Goal: Communication & Community: Answer question/provide support

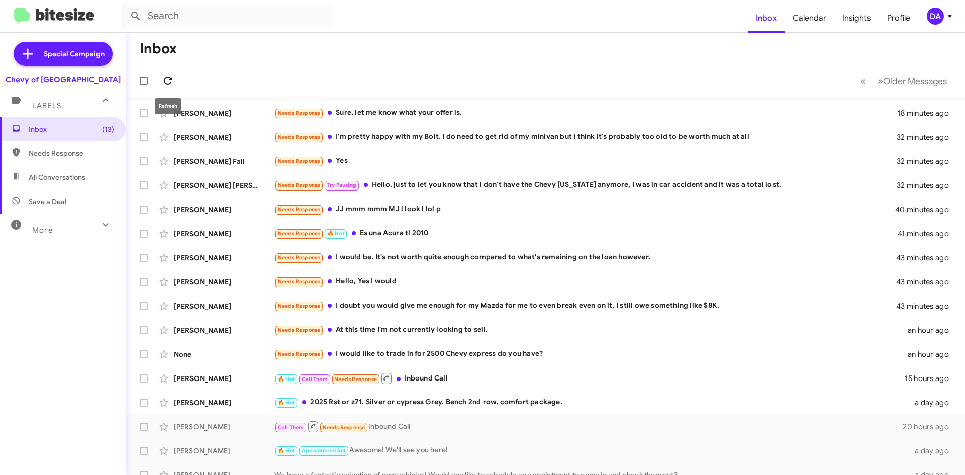
click at [171, 78] on icon at bounding box center [168, 81] width 8 height 8
click at [443, 360] on div "None Needs Response I would like to trade in for 2500 Chevy express do you have…" at bounding box center [545, 354] width 823 height 20
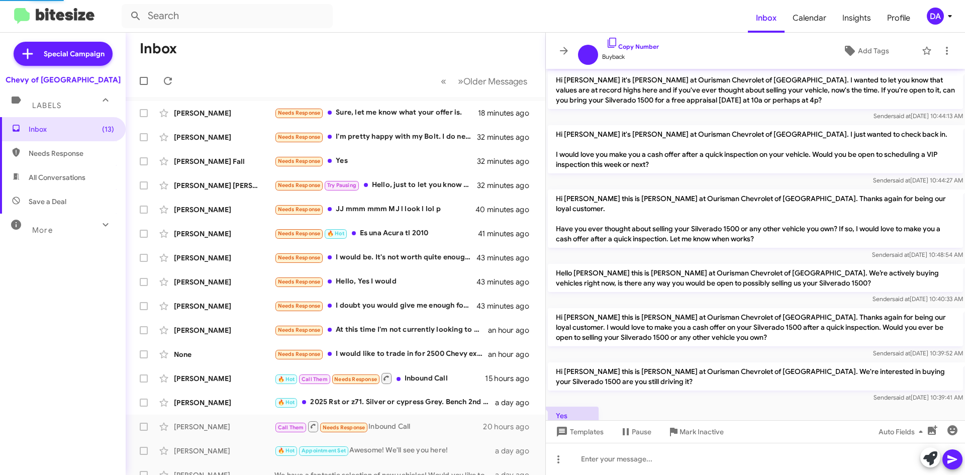
scroll to position [363, 0]
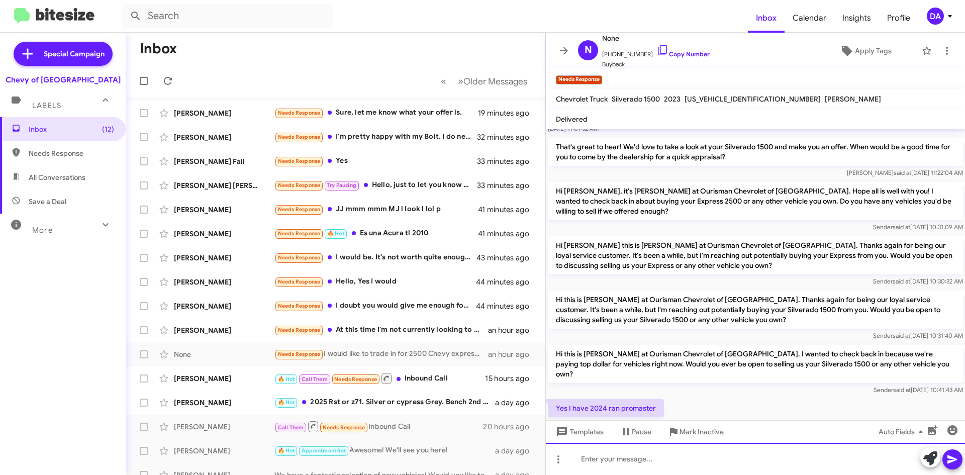
click at [642, 450] on div at bounding box center [755, 459] width 419 height 32
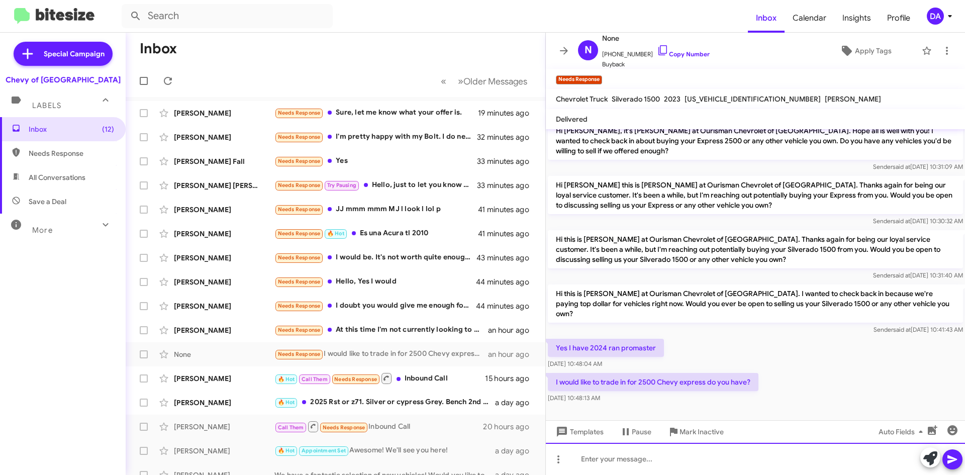
click at [638, 454] on div at bounding box center [755, 459] width 419 height 32
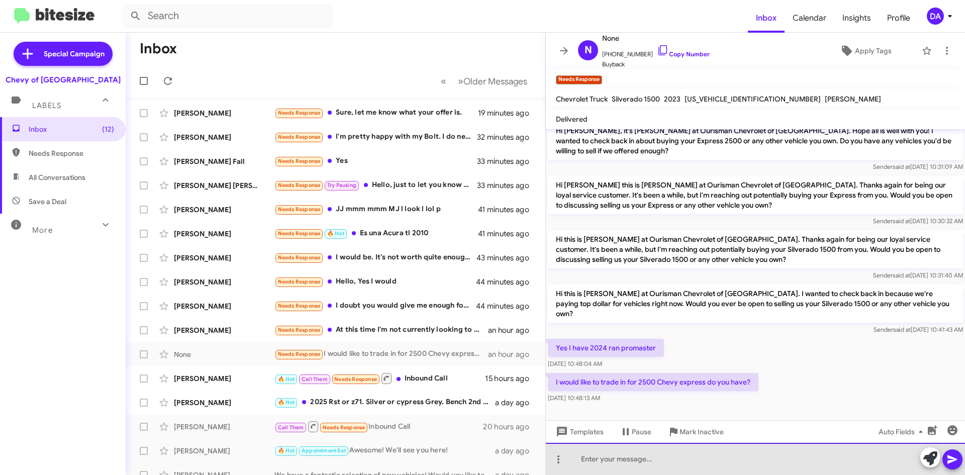
click at [633, 468] on div at bounding box center [755, 459] width 419 height 32
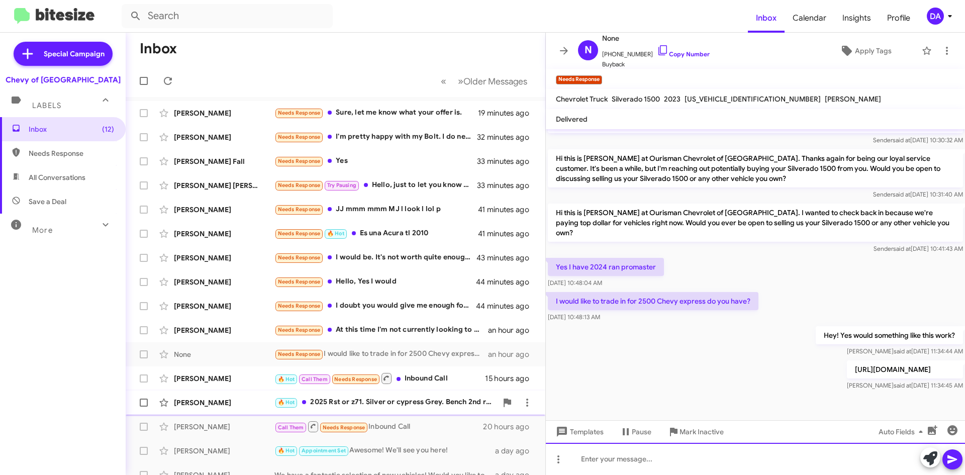
scroll to position [507, 0]
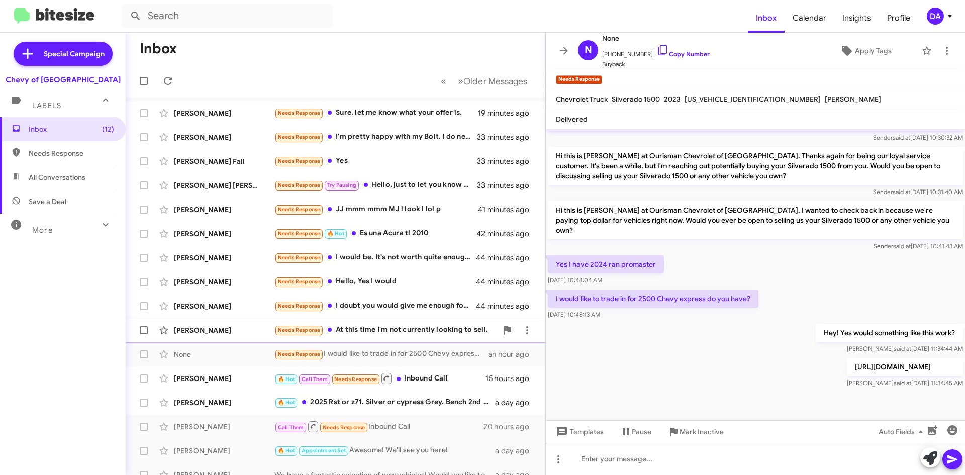
click at [409, 335] on div "Needs Response At this time I'm not currently looking to sell." at bounding box center [385, 330] width 223 height 12
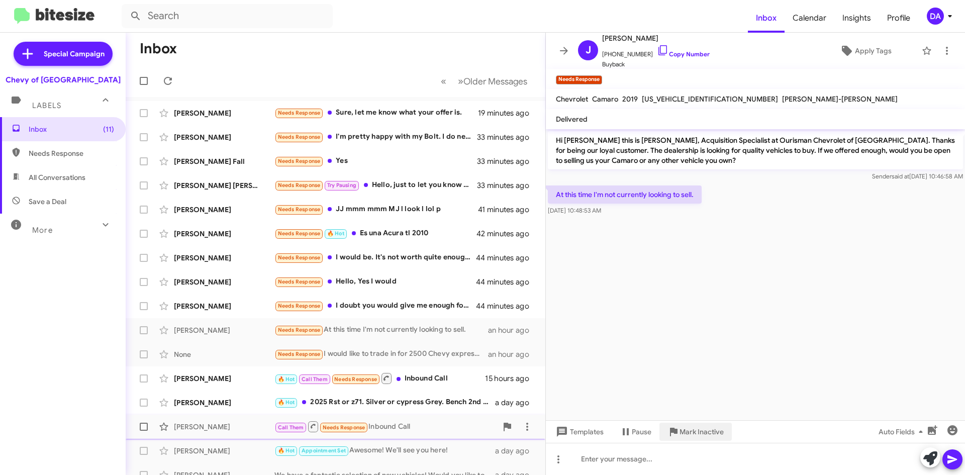
click at [701, 439] on span "Mark Inactive" at bounding box center [702, 432] width 44 height 18
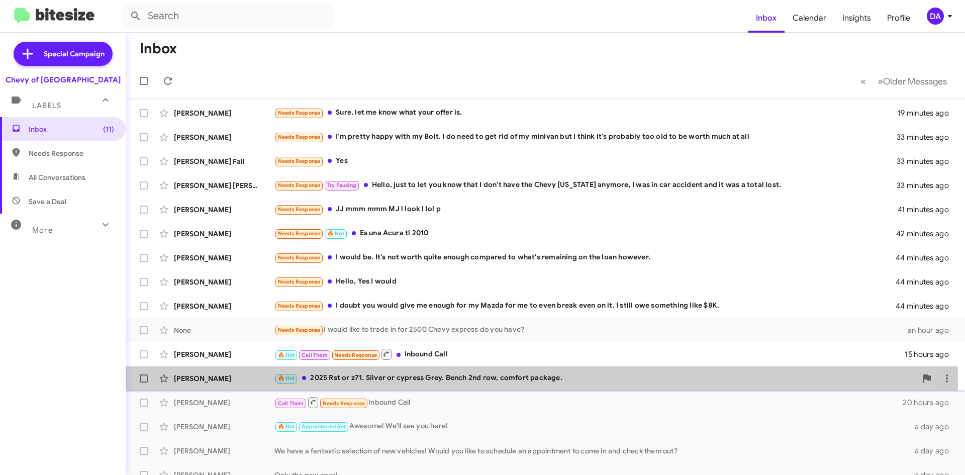
click at [437, 384] on div "🔥 Hot 2025 Rst or z71. Silver or cypress Grey. Bench 2nd row, comfort package." at bounding box center [595, 378] width 642 height 12
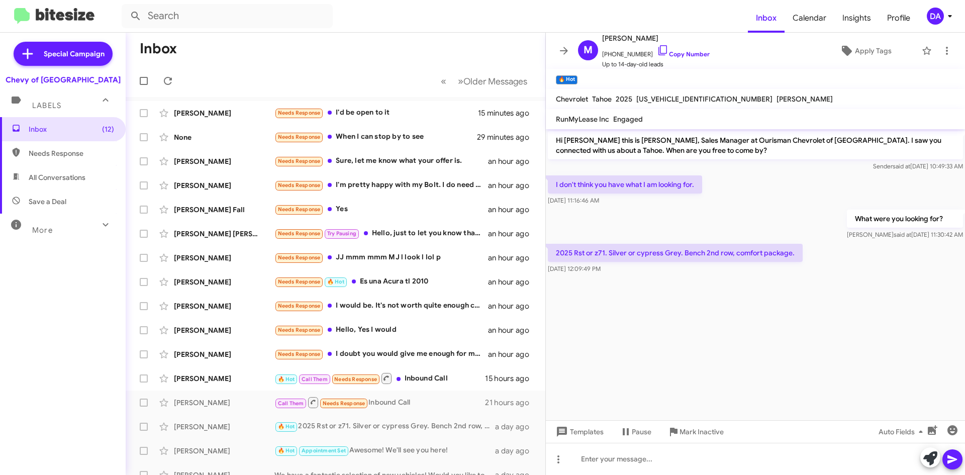
click at [17, 300] on div "Inbox (12) Needs Response All Conversations Save a Deal More Important 🔥 Hot Ap…" at bounding box center [63, 259] width 126 height 285
